Goal: Task Accomplishment & Management: Use online tool/utility

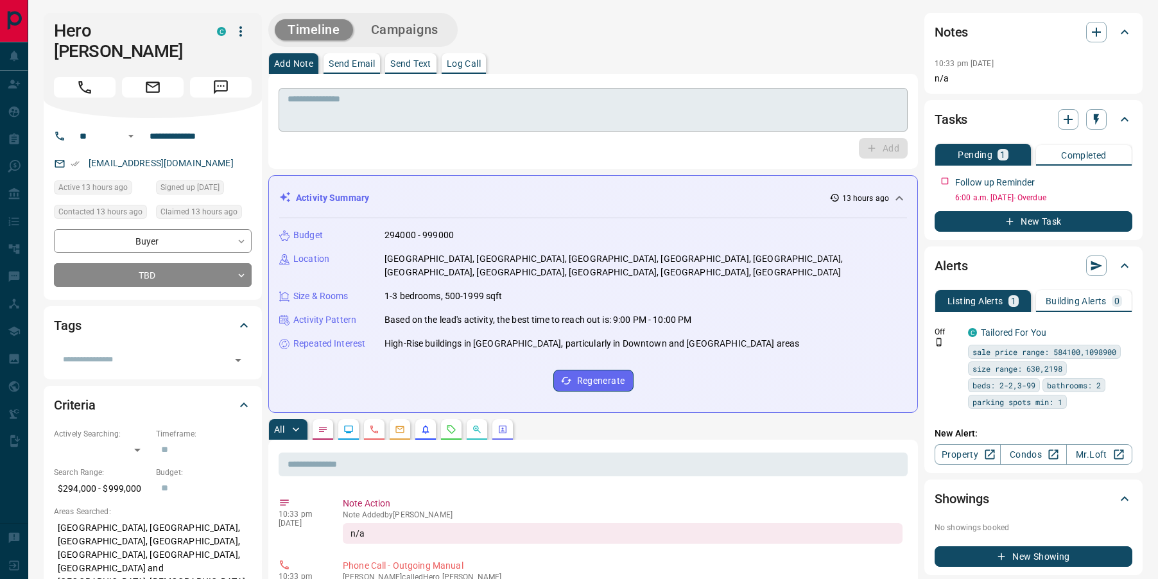
click at [712, 114] on textarea at bounding box center [593, 110] width 611 height 33
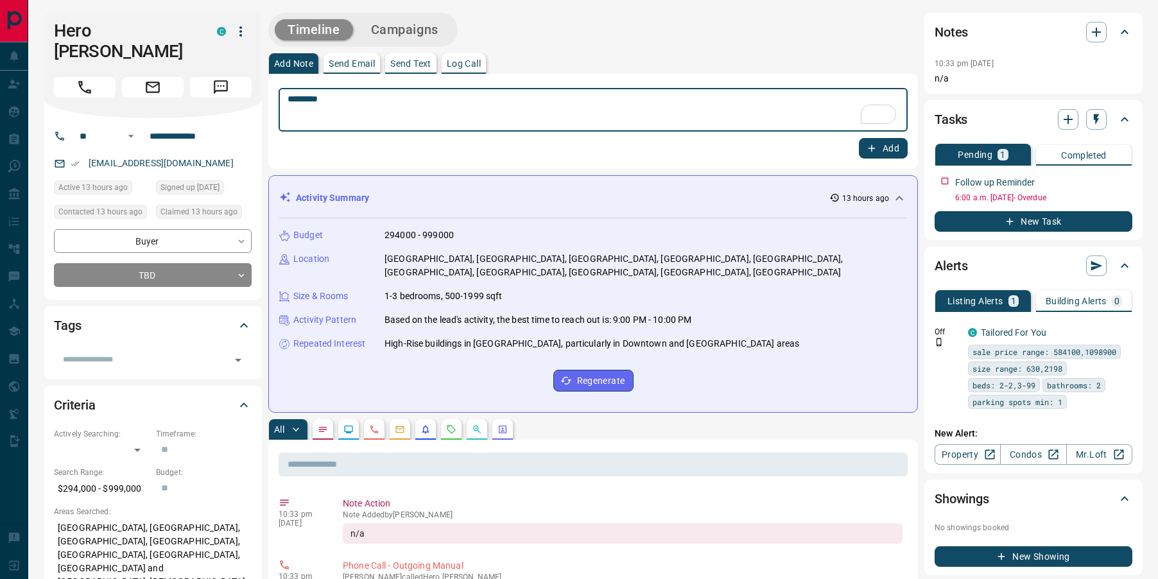
type textarea "*********"
click at [871, 152] on icon "button" at bounding box center [872, 148] width 12 height 12
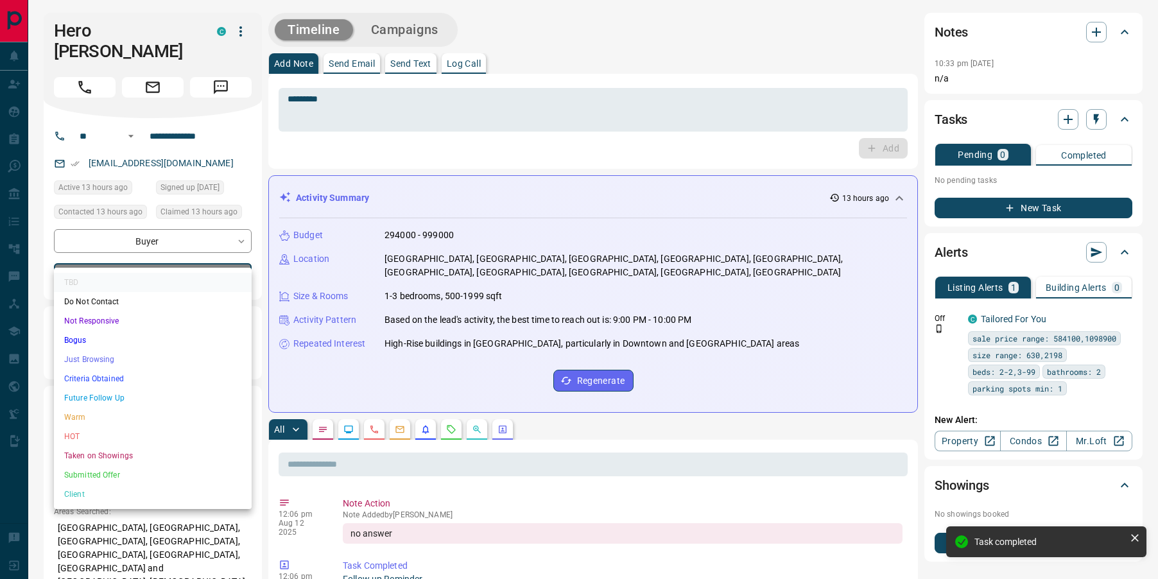
click at [142, 323] on li "Not Responsive" at bounding box center [153, 320] width 198 height 19
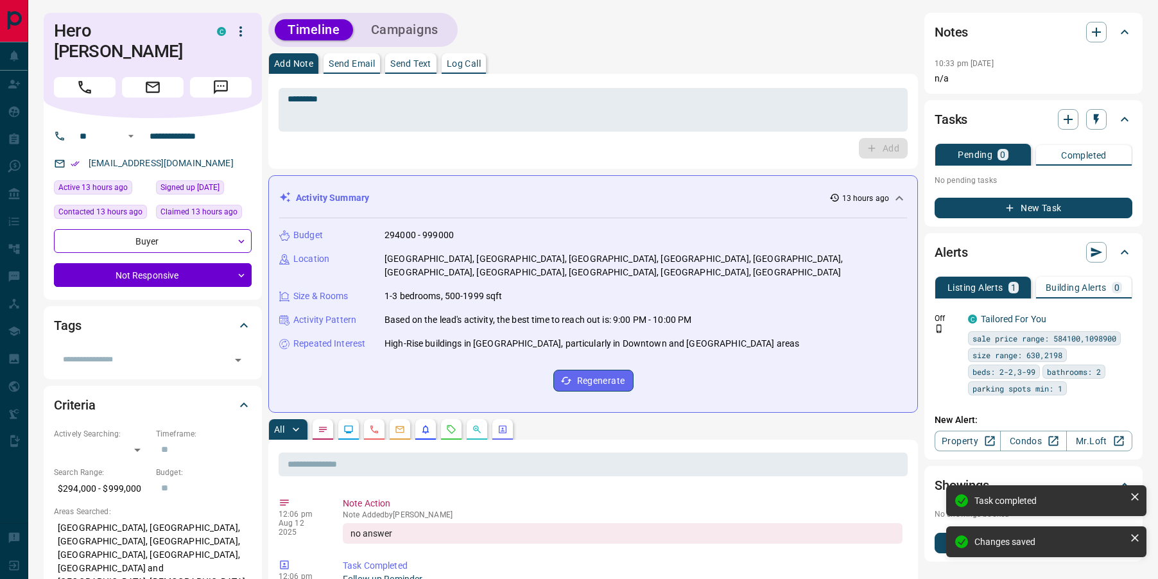
type input "*"
click at [1092, 123] on icon "button" at bounding box center [1096, 119] width 13 height 13
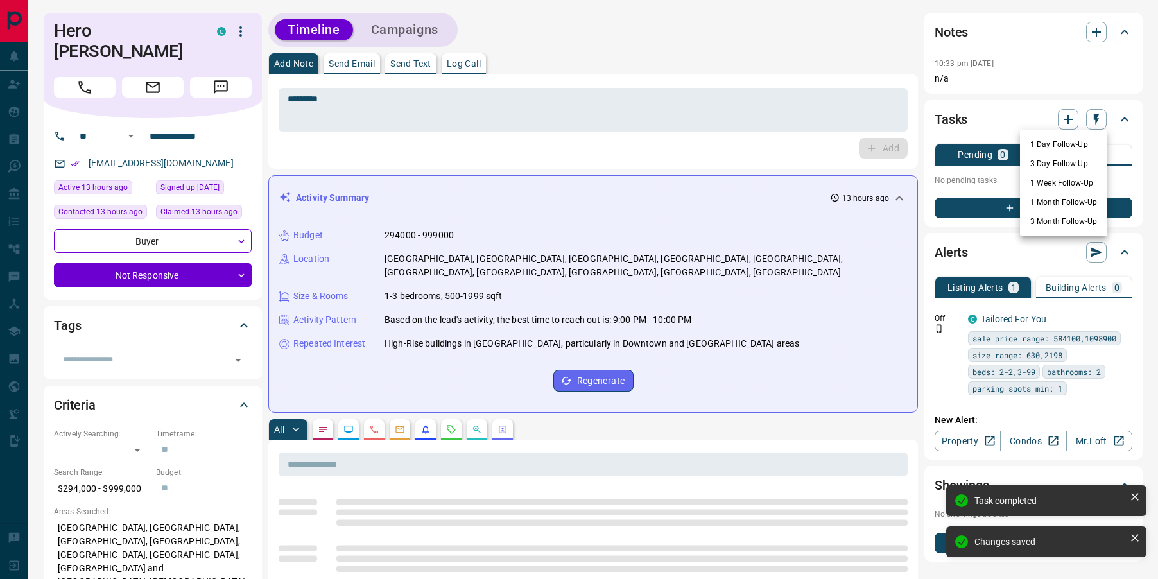
click at [1047, 139] on li "1 Day Follow-Up" at bounding box center [1063, 144] width 87 height 19
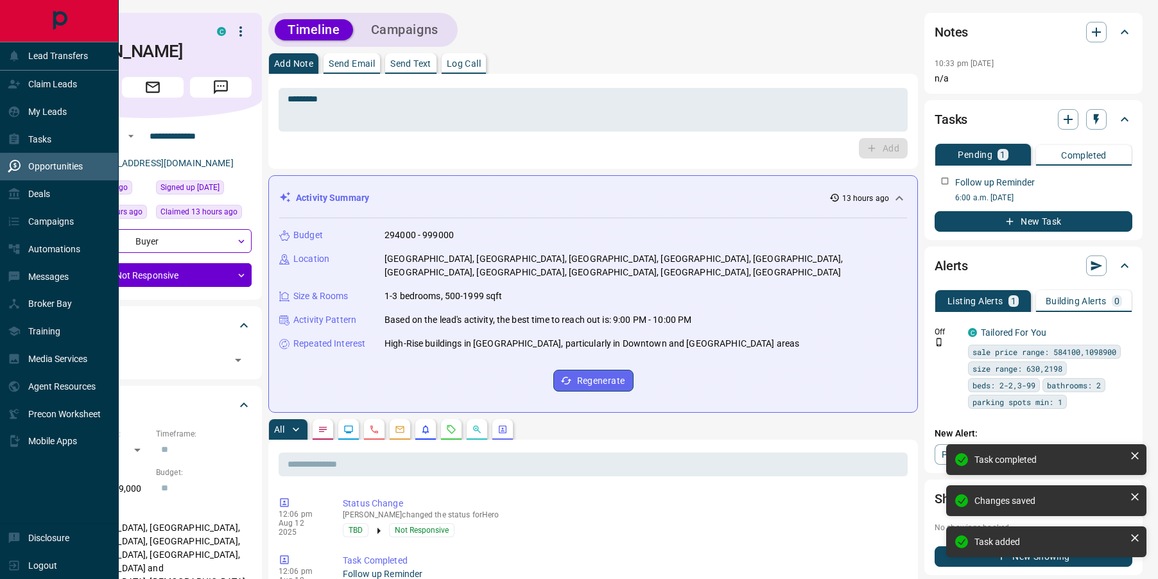
click at [18, 169] on icon at bounding box center [14, 166] width 13 height 13
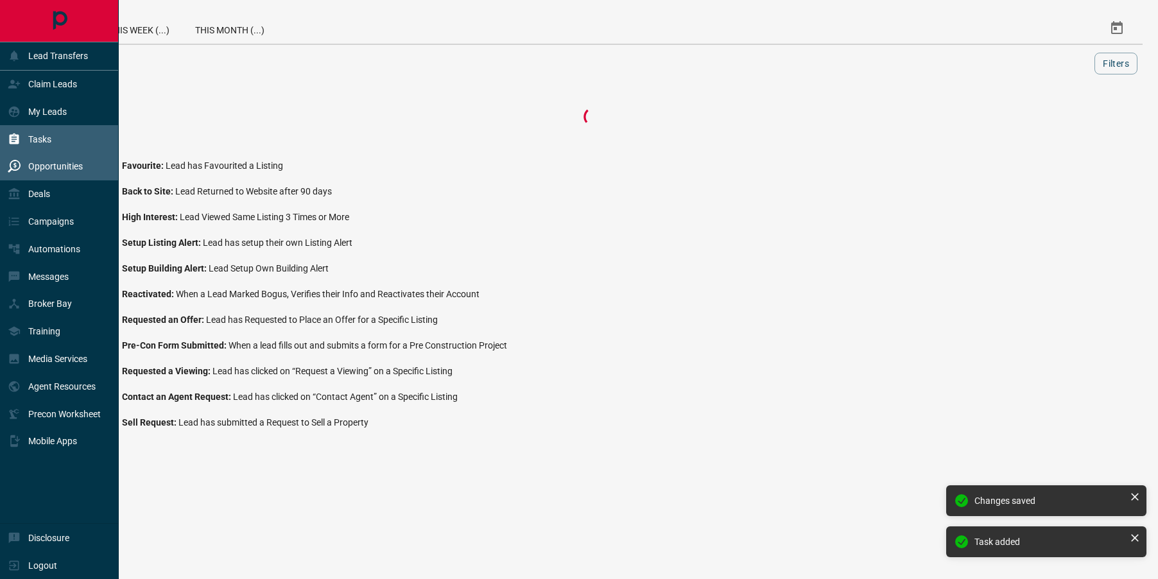
click at [30, 134] on p "Tasks" at bounding box center [39, 139] width 23 height 10
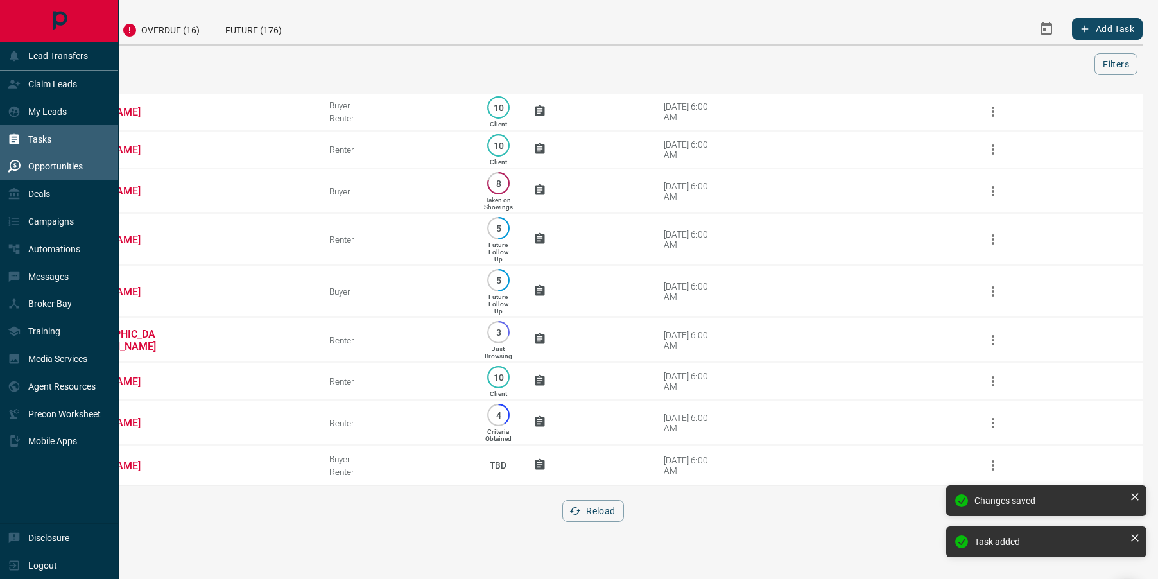
click at [30, 163] on p "Opportunities" at bounding box center [55, 166] width 55 height 10
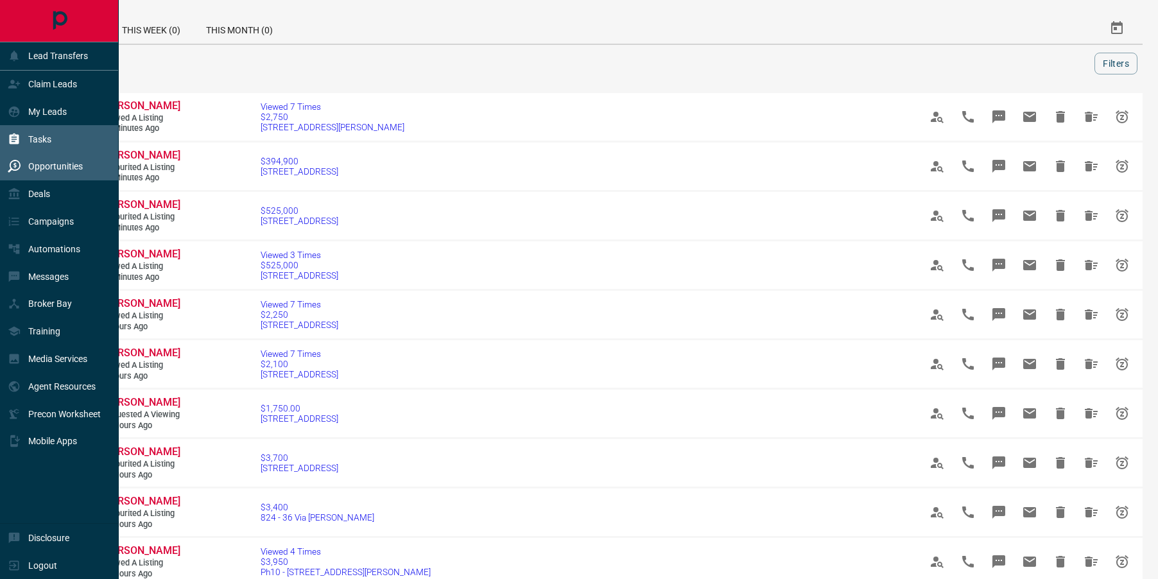
click at [17, 135] on icon at bounding box center [15, 138] width 10 height 11
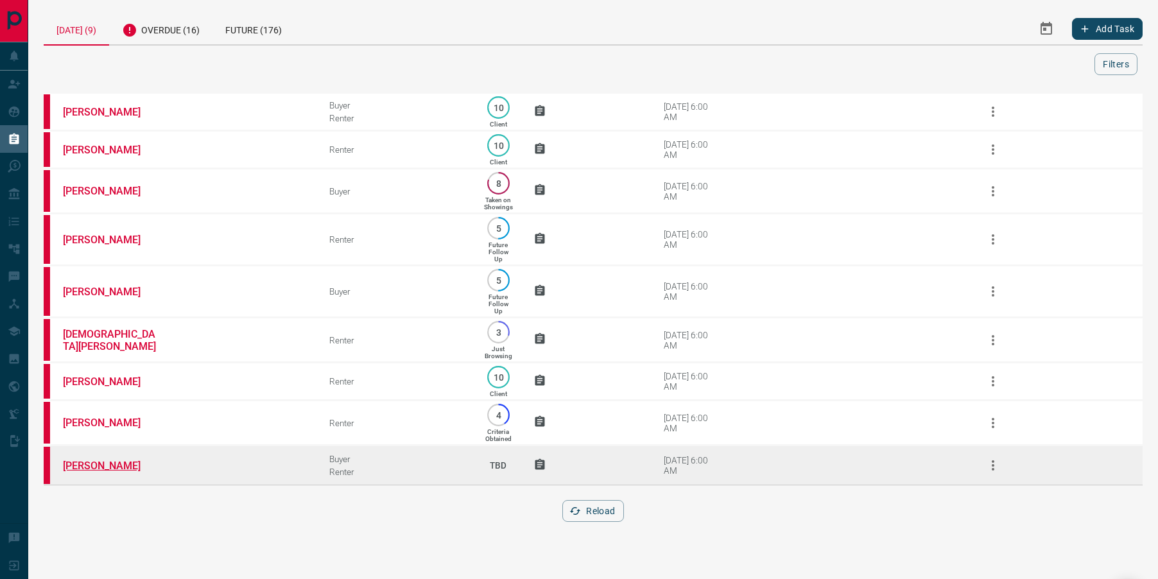
click at [75, 472] on link "[PERSON_NAME]" at bounding box center [111, 465] width 96 height 12
